Goal: Transaction & Acquisition: Purchase product/service

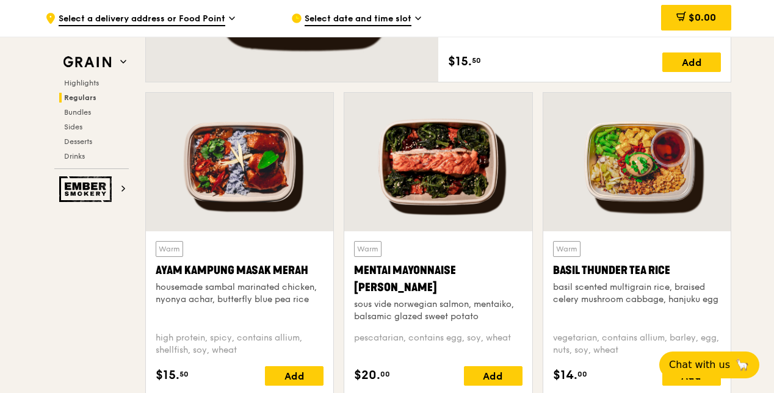
scroll to position [1036, 0]
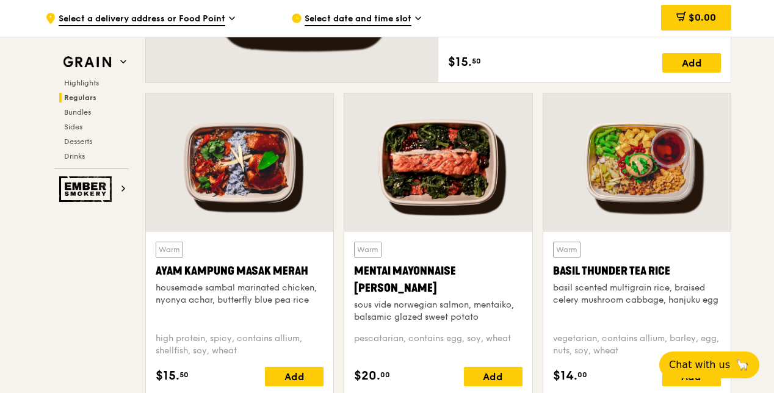
click at [475, 209] on div at bounding box center [437, 162] width 187 height 139
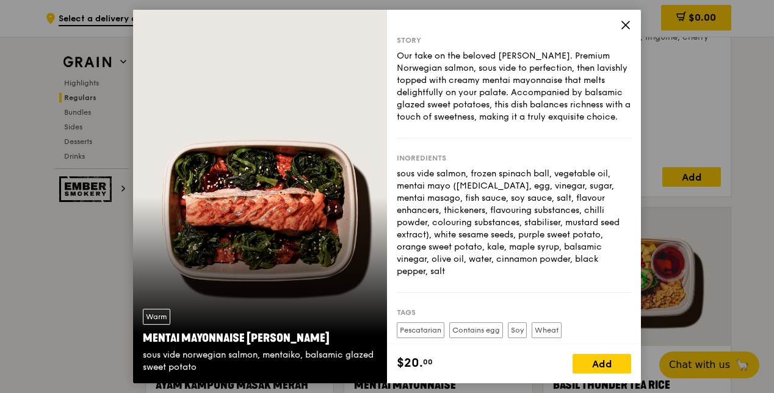
scroll to position [920, 0]
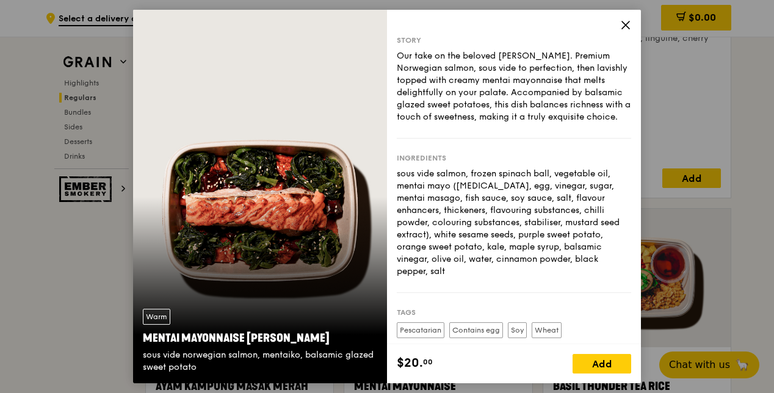
click at [626, 24] on icon at bounding box center [625, 24] width 7 height 7
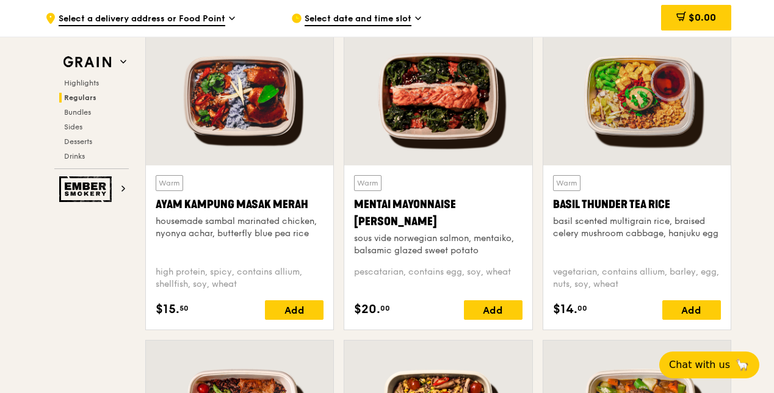
scroll to position [1103, 0]
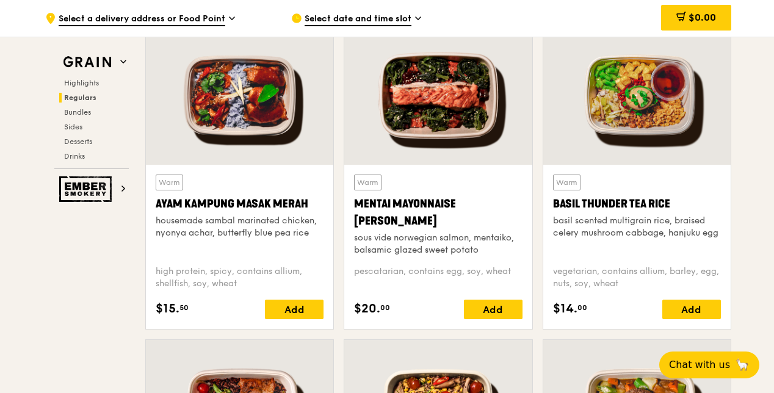
click at [369, 209] on div "Mentai Mayonnaise [PERSON_NAME]" at bounding box center [438, 212] width 168 height 34
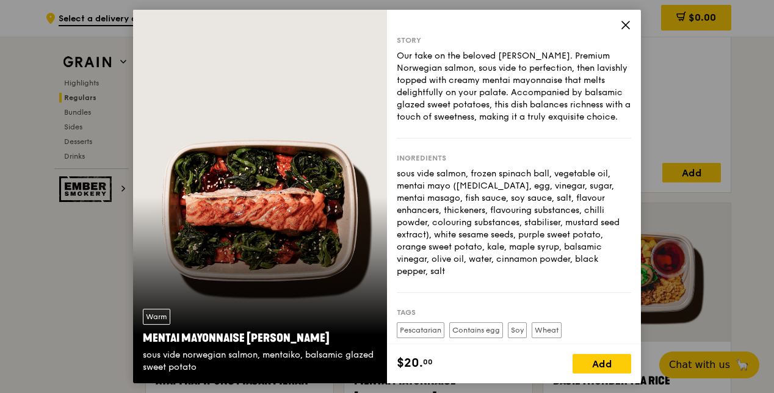
scroll to position [925, 0]
click at [627, 24] on icon at bounding box center [625, 25] width 11 height 11
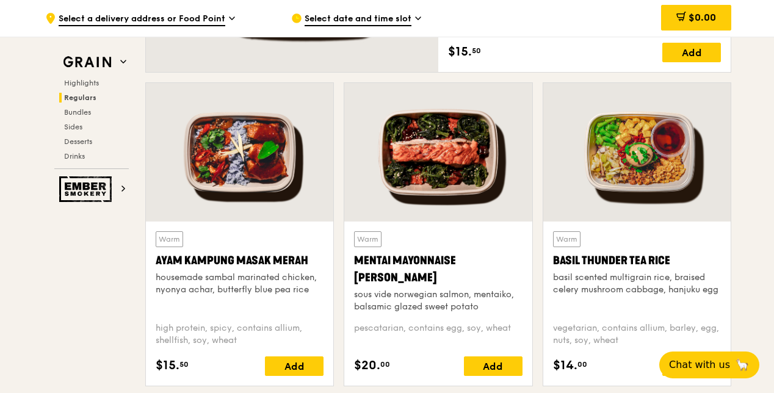
scroll to position [1047, 0]
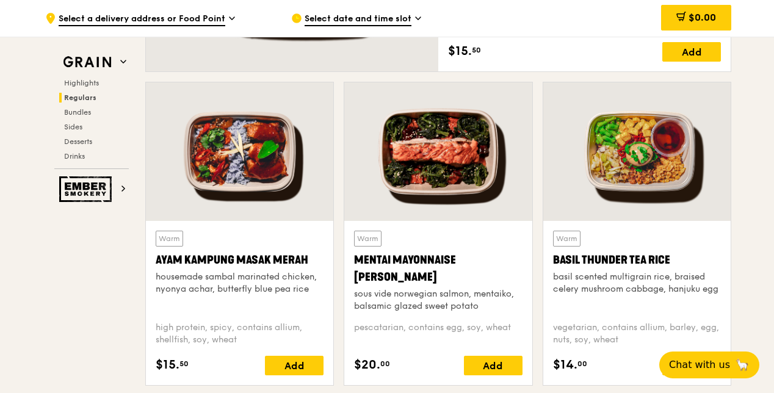
drag, startPoint x: 397, startPoint y: 277, endPoint x: 349, endPoint y: 254, distance: 52.7
click at [349, 254] on div "Warm Mentai Mayonnaise Aburi Salmon sous vide norwegian salmon, mentaiko, balsa…" at bounding box center [437, 303] width 187 height 164
drag, startPoint x: 349, startPoint y: 254, endPoint x: 367, endPoint y: 261, distance: 19.5
copy div "Mentai Mayonnaise [PERSON_NAME]"
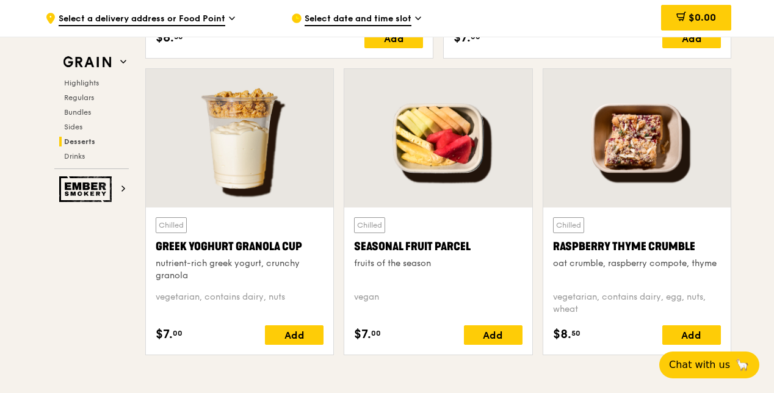
scroll to position [3853, 0]
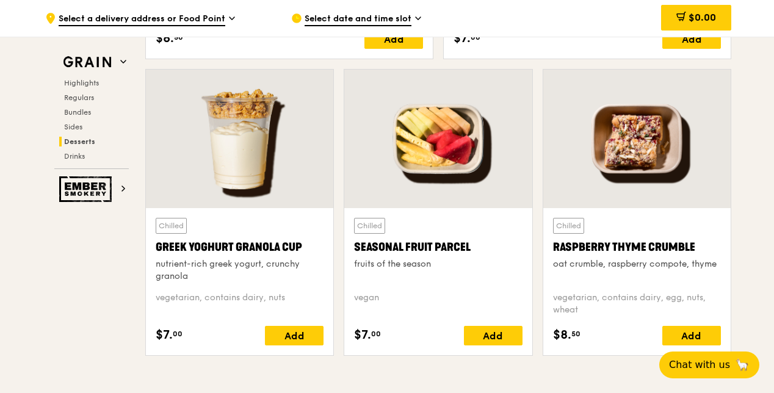
drag, startPoint x: 350, startPoint y: 243, endPoint x: 475, endPoint y: 246, distance: 124.6
click at [475, 246] on div "Chilled Seasonal Fruit Parcel fruits of the season [GEOGRAPHIC_DATA] $7. 00 Add" at bounding box center [437, 281] width 187 height 147
drag, startPoint x: 475, startPoint y: 246, endPoint x: 458, endPoint y: 245, distance: 17.1
copy div "Seasonal Fruit Parcel"
